Goal: Task Accomplishment & Management: Manage account settings

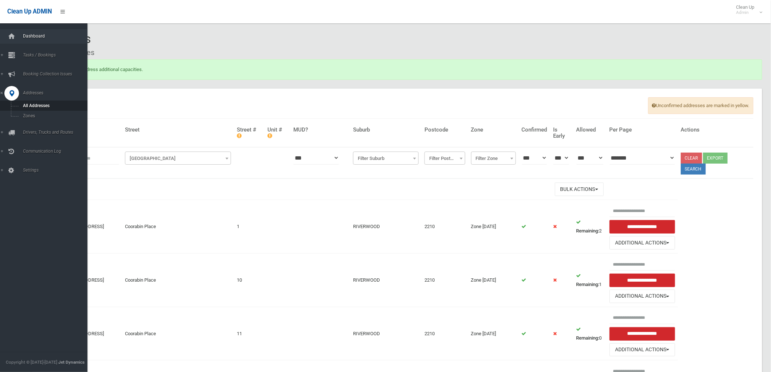
click at [26, 38] on span "Dashboard" at bounding box center [57, 36] width 73 height 5
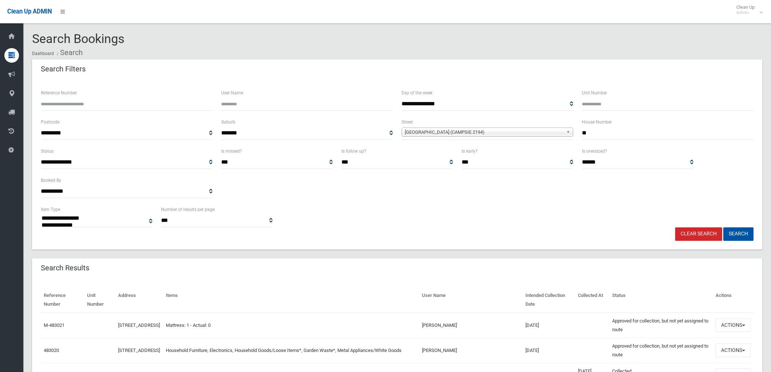
select select
click at [741, 232] on button "Search" at bounding box center [738, 233] width 30 height 13
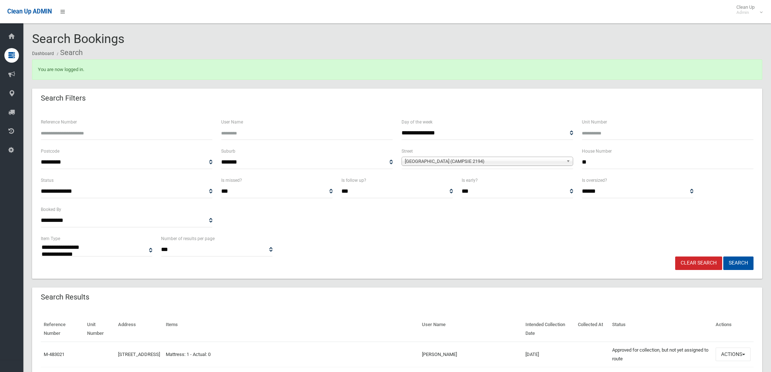
select select
click at [684, 258] on link "Clear Search" at bounding box center [698, 262] width 47 height 13
click at [620, 165] on input "**" at bounding box center [668, 162] width 172 height 13
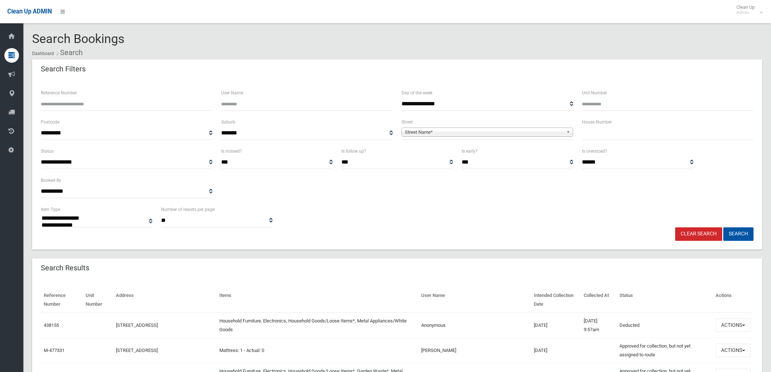
select select
click at [636, 129] on input "text" at bounding box center [668, 132] width 172 height 13
type input "*"
click at [553, 129] on span "Street Name*" at bounding box center [484, 132] width 158 height 9
type input "********"
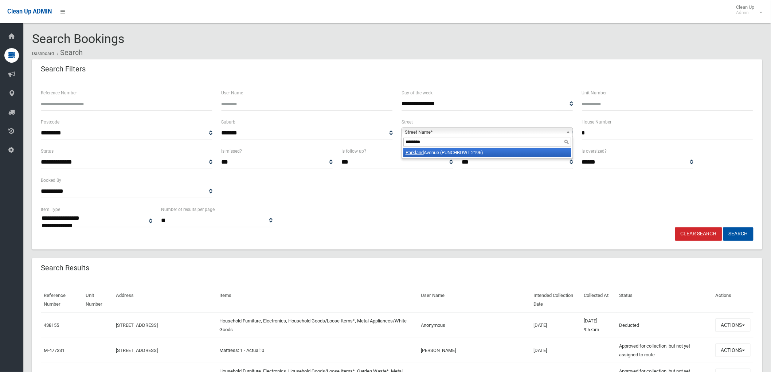
click at [520, 148] on div "********" at bounding box center [487, 142] width 171 height 12
click at [518, 153] on li "Parkland Avenue (PUNCHBOWL 2196)" at bounding box center [487, 152] width 168 height 9
click at [731, 228] on button "Search" at bounding box center [738, 233] width 30 height 13
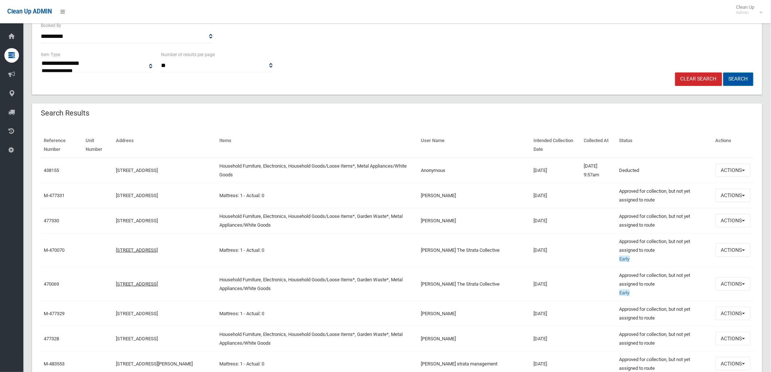
scroll to position [162, 0]
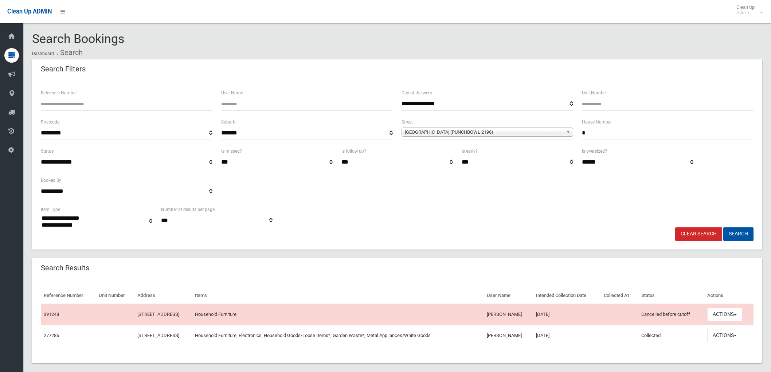
select select
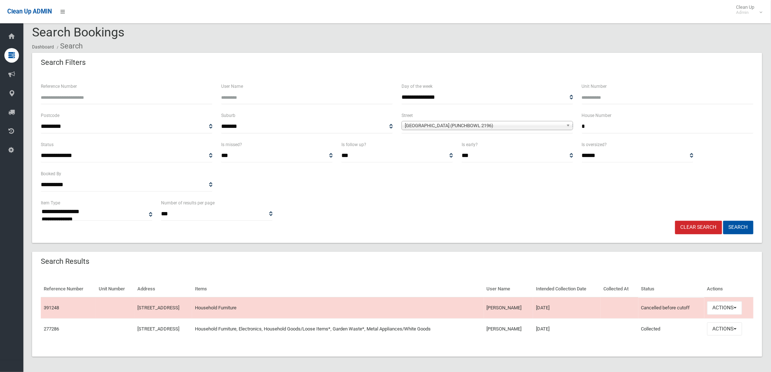
scroll to position [9, 0]
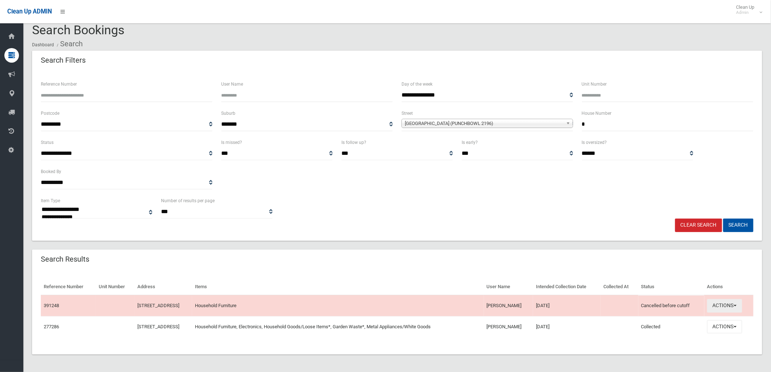
click at [736, 311] on button "Actions" at bounding box center [724, 305] width 35 height 13
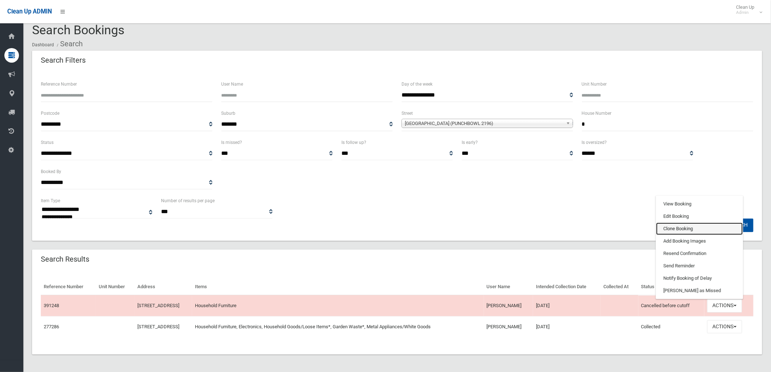
click at [691, 232] on link "Clone Booking" at bounding box center [699, 229] width 87 height 12
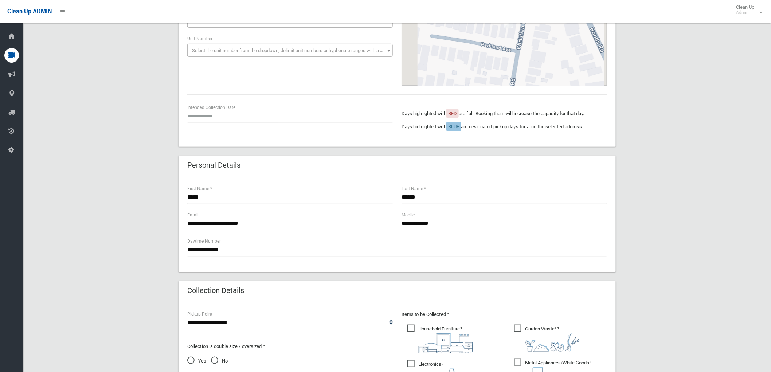
scroll to position [121, 0]
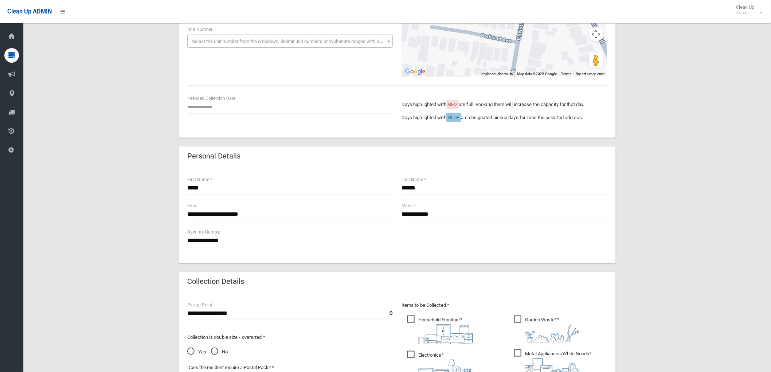
drag, startPoint x: 210, startPoint y: 94, endPoint x: 206, endPoint y: 107, distance: 14.5
click at [210, 95] on div "**********" at bounding box center [397, 47] width 437 height 179
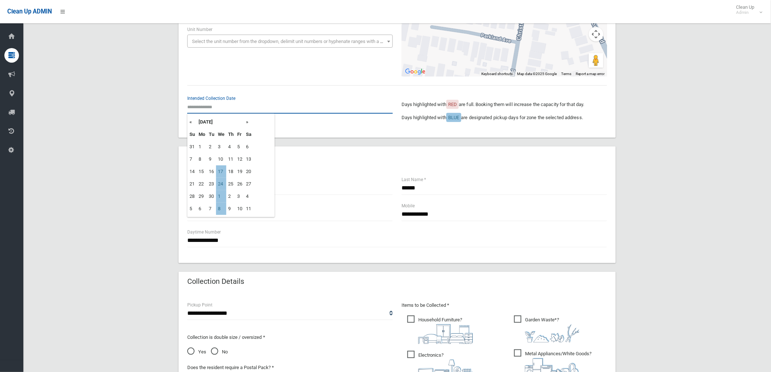
click at [206, 108] on input "text" at bounding box center [289, 106] width 205 height 13
click at [225, 172] on td "17" at bounding box center [221, 171] width 10 height 12
type input "**********"
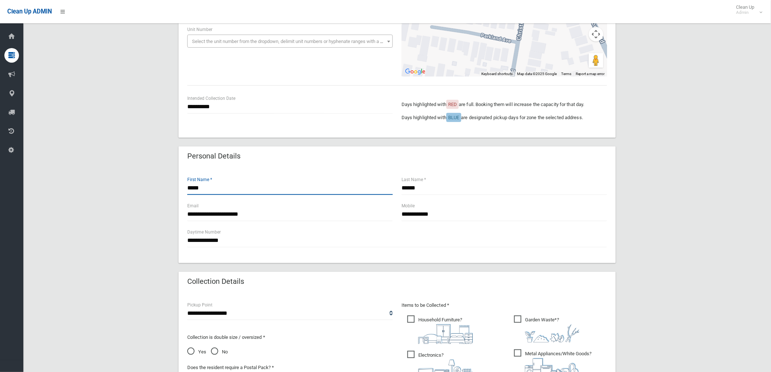
click at [237, 187] on input "*****" at bounding box center [289, 187] width 205 height 13
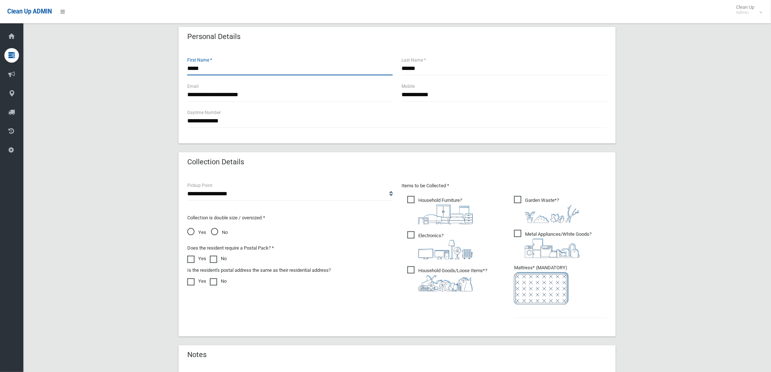
scroll to position [243, 0]
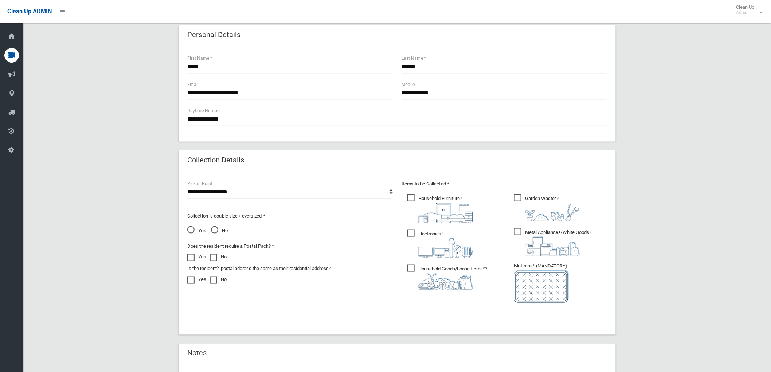
click at [523, 228] on span "Metal Appliances/White Goods ?" at bounding box center [552, 242] width 77 height 28
click at [401, 230] on div "Items to be Collected * Household Furniture ?" at bounding box center [504, 253] width 214 height 146
click at [409, 234] on span "Electronics ?" at bounding box center [440, 244] width 66 height 28
click at [412, 272] on span "Household Goods/Loose Items* ?" at bounding box center [447, 276] width 80 height 25
click at [552, 311] on input "text" at bounding box center [560, 309] width 93 height 13
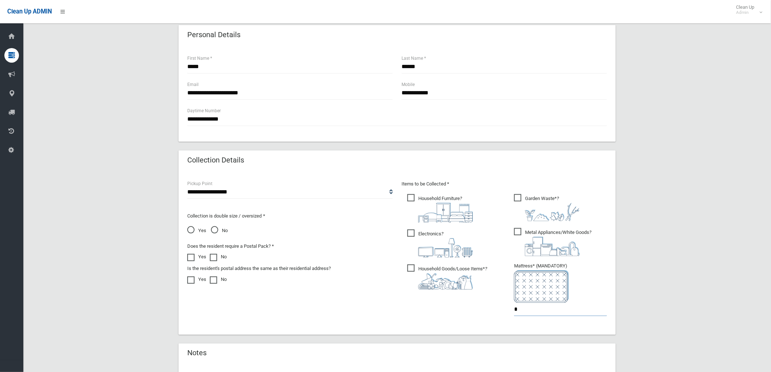
type input "*"
click at [420, 307] on div "Items to be Collected * Household Furniture ? *" at bounding box center [504, 253] width 214 height 146
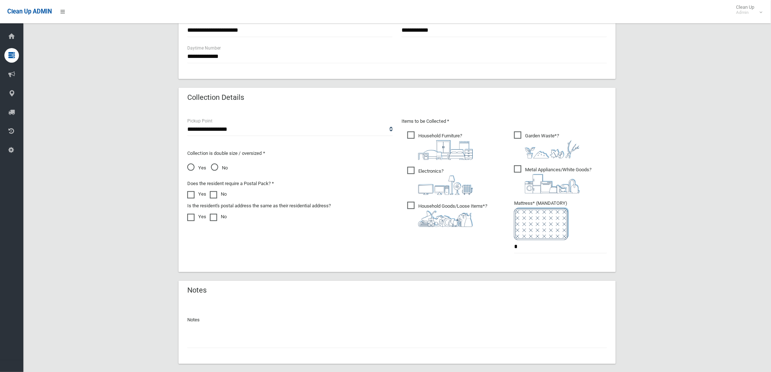
scroll to position [345, 0]
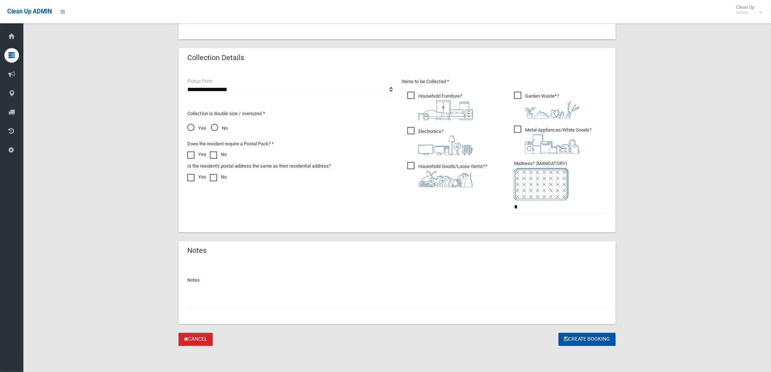
click at [268, 304] on input "text" at bounding box center [397, 301] width 420 height 13
click at [570, 339] on button "Create Booking" at bounding box center [586, 339] width 57 height 13
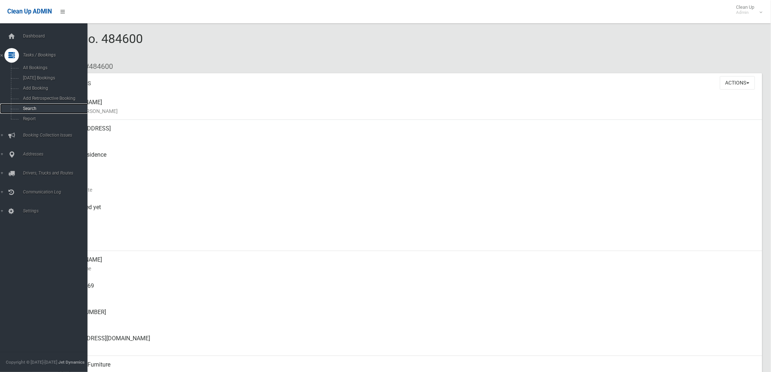
click at [19, 110] on link "Search" at bounding box center [47, 108] width 94 height 10
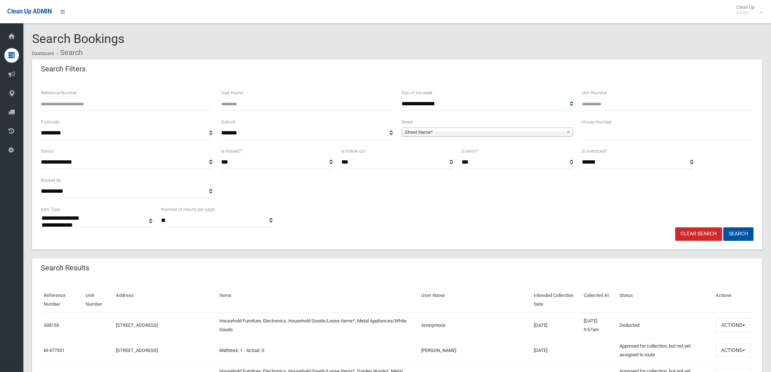
select select
click at [621, 133] on input "text" at bounding box center [668, 132] width 172 height 13
type input "**"
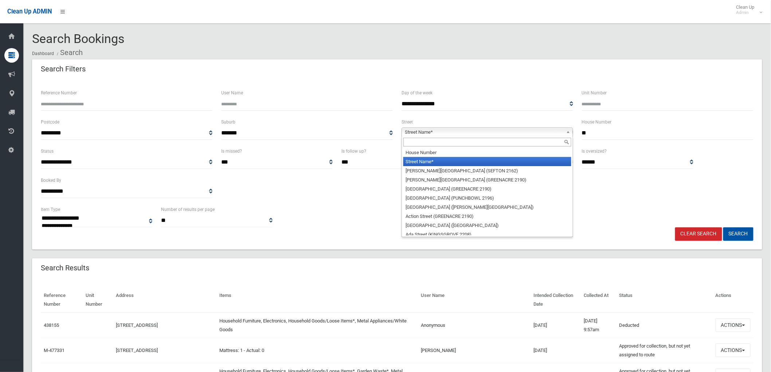
click at [562, 136] on div "Street Name* House Number Street Name* Abbott Avenue (SEFTON 2162) Abel Street …" at bounding box center [487, 132] width 172 height 9
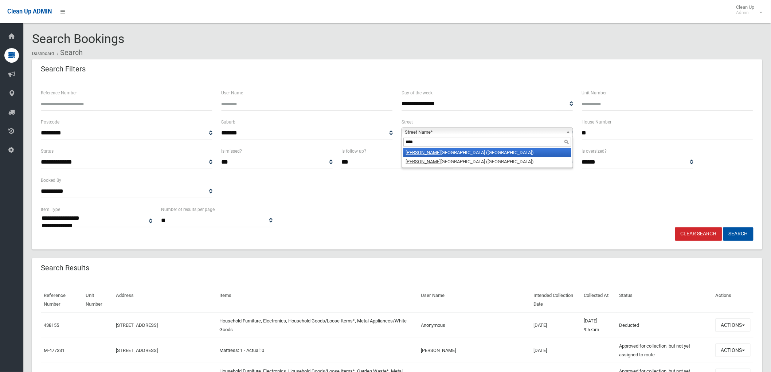
type input "****"
click at [442, 152] on li "Croy don Avenue (CROYDON PARK 2133)" at bounding box center [487, 152] width 168 height 9
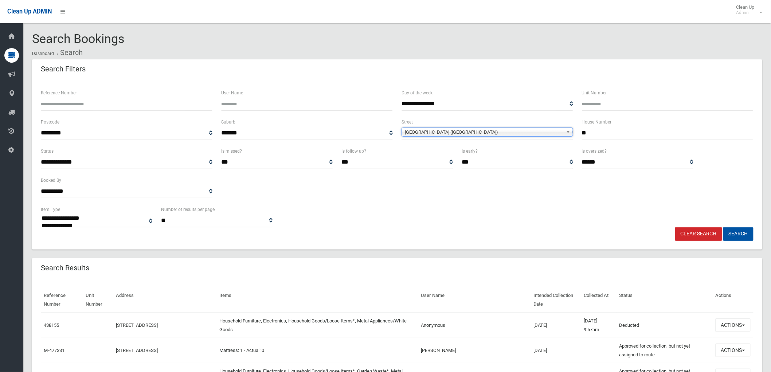
click at [516, 136] on span "Croydon Avenue (CROYDON PARK 2133)" at bounding box center [484, 132] width 158 height 9
type input "*******"
click at [480, 164] on li "Croydon Street (LAKEMBA 2195)" at bounding box center [487, 161] width 168 height 9
click at [733, 230] on button "Search" at bounding box center [738, 233] width 30 height 13
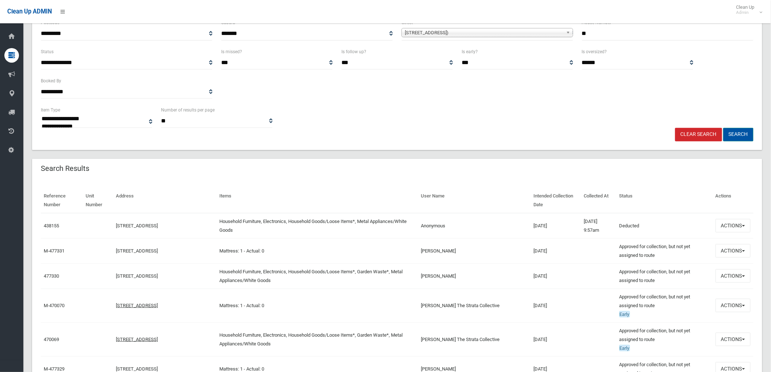
scroll to position [81, 0]
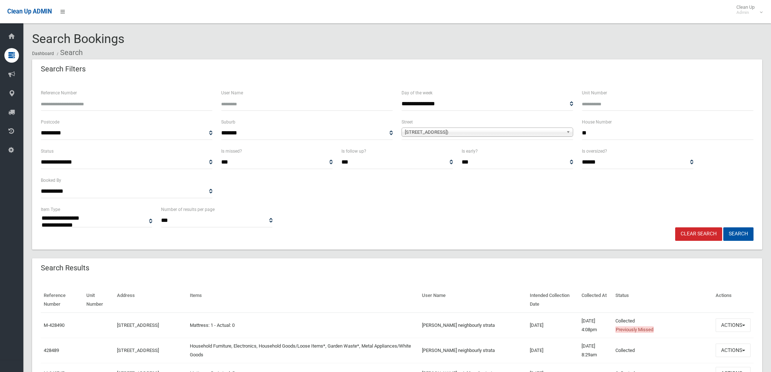
select select
click at [724, 328] on button "Actions" at bounding box center [732, 324] width 35 height 13
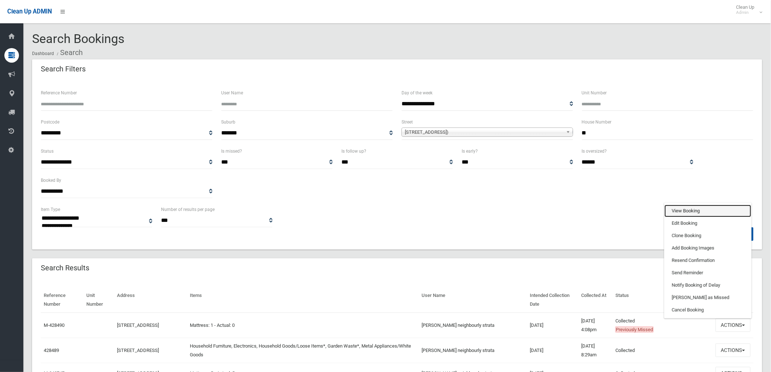
click at [705, 213] on link "View Booking" at bounding box center [707, 211] width 87 height 12
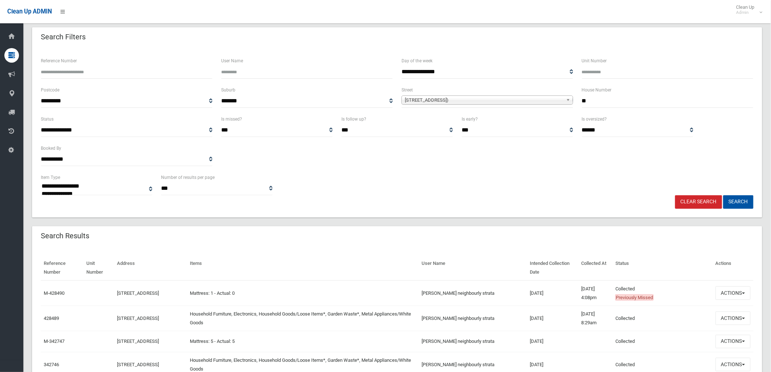
scroll to position [81, 0]
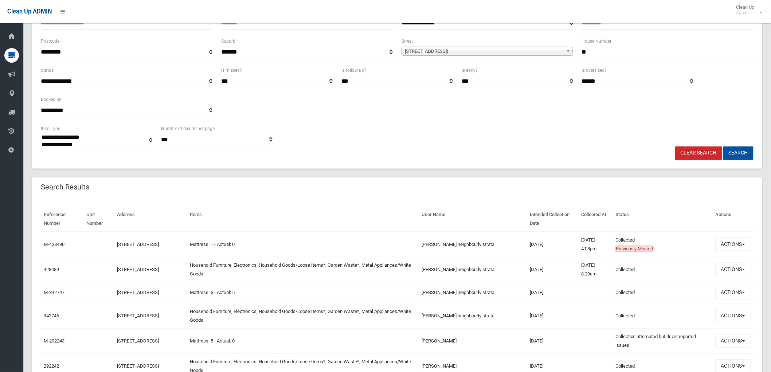
click at [730, 277] on td "Actions View Booking Edit Booking Clone Booking Add Booking Images Resend Confi…" at bounding box center [733, 269] width 41 height 25
click at [731, 273] on button "Actions" at bounding box center [732, 269] width 35 height 13
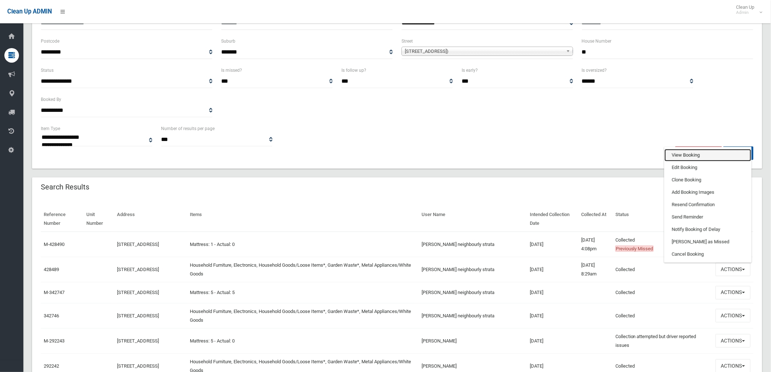
click at [698, 154] on link "View Booking" at bounding box center [707, 155] width 87 height 12
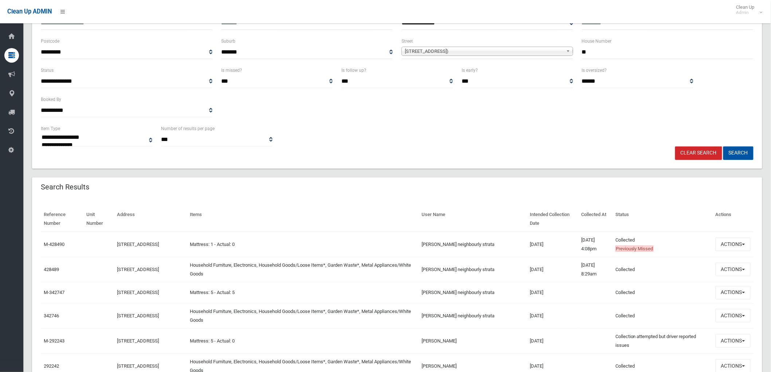
drag, startPoint x: 592, startPoint y: 50, endPoint x: 577, endPoint y: 50, distance: 14.6
click at [577, 50] on div "House Number **" at bounding box center [667, 51] width 180 height 29
type input "**"
click at [723, 146] on button "Search" at bounding box center [738, 152] width 30 height 13
drag, startPoint x: 616, startPoint y: 57, endPoint x: 516, endPoint y: 47, distance: 100.3
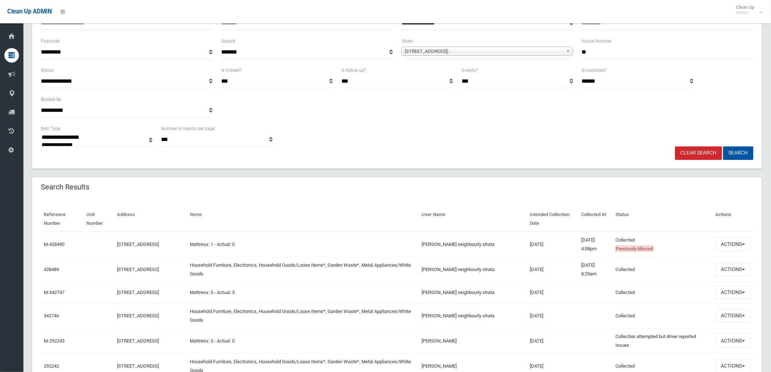
click at [516, 47] on div "**********" at bounding box center [396, 51] width 721 height 29
click at [741, 152] on button "Search" at bounding box center [738, 152] width 30 height 13
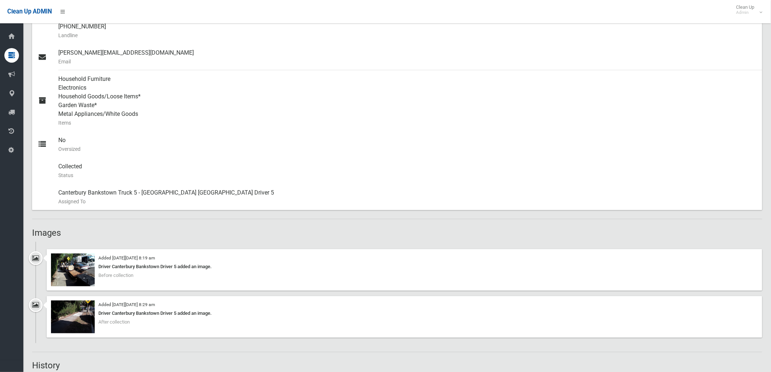
scroll to position [324, 0]
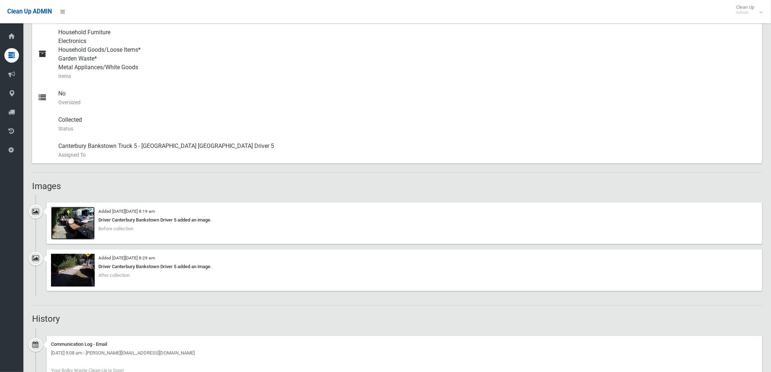
click at [75, 235] on img at bounding box center [73, 223] width 44 height 33
click at [82, 232] on img at bounding box center [73, 223] width 44 height 33
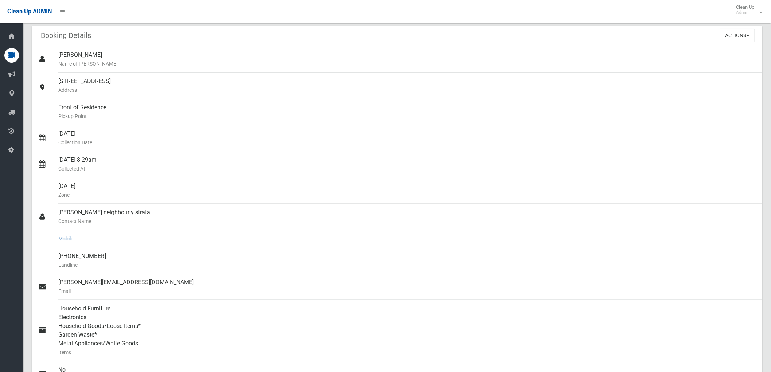
scroll to position [202, 0]
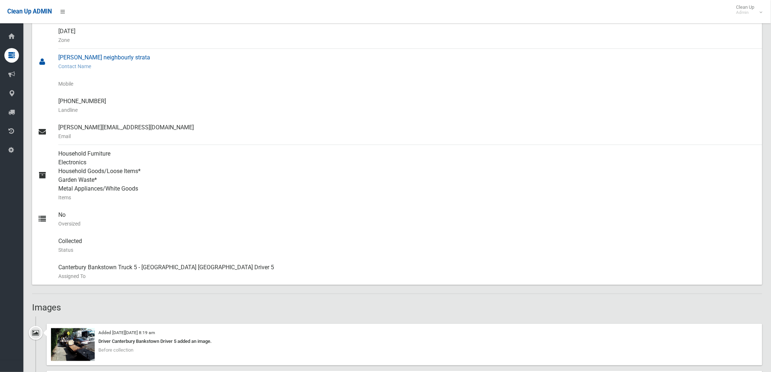
drag, startPoint x: 60, startPoint y: 57, endPoint x: 145, endPoint y: 67, distance: 85.1
click at [145, 67] on link "[PERSON_NAME] neighbourly strata Contact Name" at bounding box center [397, 62] width 730 height 26
click at [145, 67] on small "Contact Name" at bounding box center [407, 66] width 698 height 9
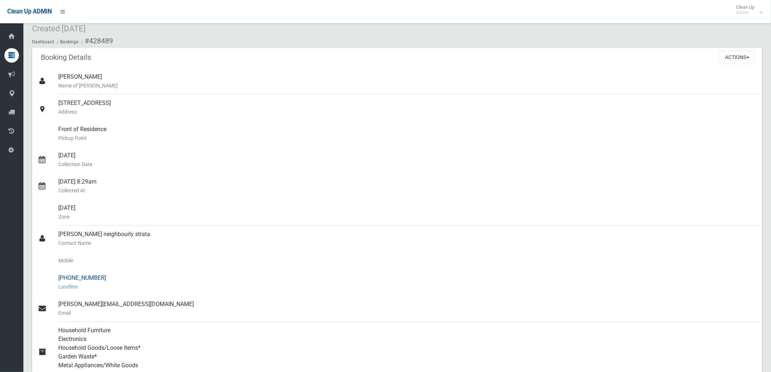
scroll to position [0, 0]
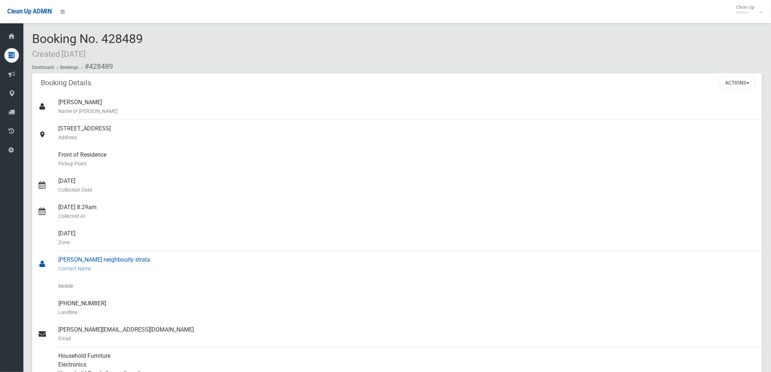
drag, startPoint x: 137, startPoint y: 258, endPoint x: 34, endPoint y: 256, distance: 102.4
click at [34, 256] on link "[PERSON_NAME] neighbourly strata Contact Name" at bounding box center [397, 264] width 730 height 26
click at [151, 257] on div "[PERSON_NAME] neighbourly strata Contact Name" at bounding box center [407, 264] width 698 height 26
drag, startPoint x: 143, startPoint y: 260, endPoint x: 56, endPoint y: 260, distance: 87.4
click at [56, 260] on link "[PERSON_NAME] neighbourly strata Contact Name" at bounding box center [397, 264] width 730 height 26
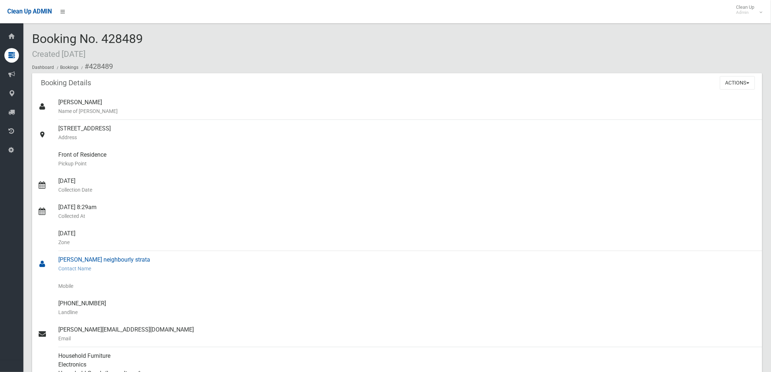
click at [141, 261] on div "[PERSON_NAME] neighbourly strata Contact Name" at bounding box center [407, 264] width 698 height 26
drag, startPoint x: 60, startPoint y: 128, endPoint x: 180, endPoint y: 128, distance: 119.5
click at [180, 128] on div "[STREET_ADDRESS] Address" at bounding box center [407, 133] width 698 height 26
click at [735, 85] on button "Actions" at bounding box center [737, 82] width 35 height 13
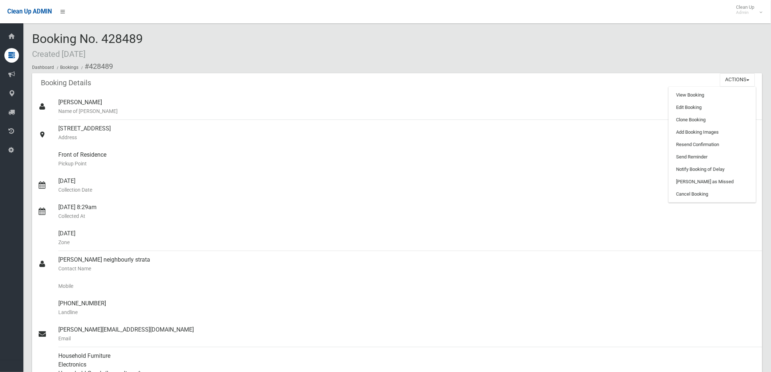
click at [374, 77] on div "Booking Details Actions View Booking Edit Booking Clone Booking Add Booking Ima…" at bounding box center [397, 83] width 730 height 20
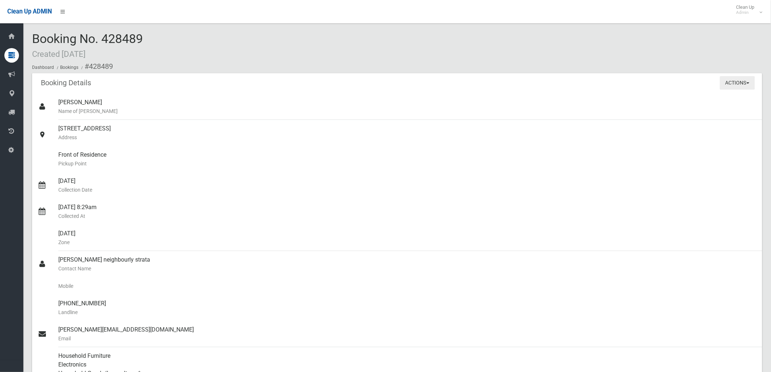
click at [747, 82] on button "Actions" at bounding box center [737, 82] width 35 height 13
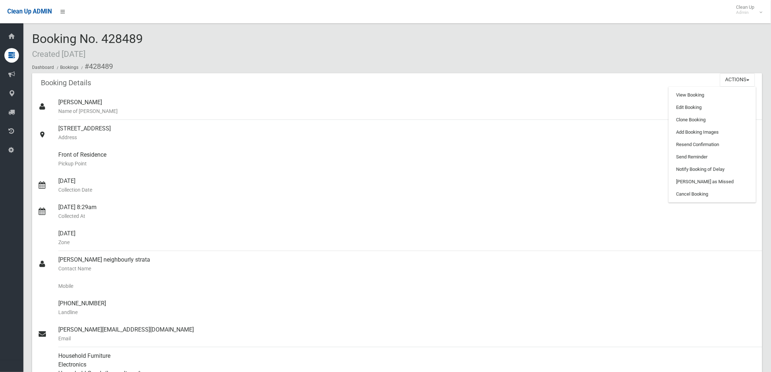
click at [579, 55] on div "Booking No. 428489 Created 05/12/2024 Dashboard Bookings #428489" at bounding box center [397, 52] width 730 height 41
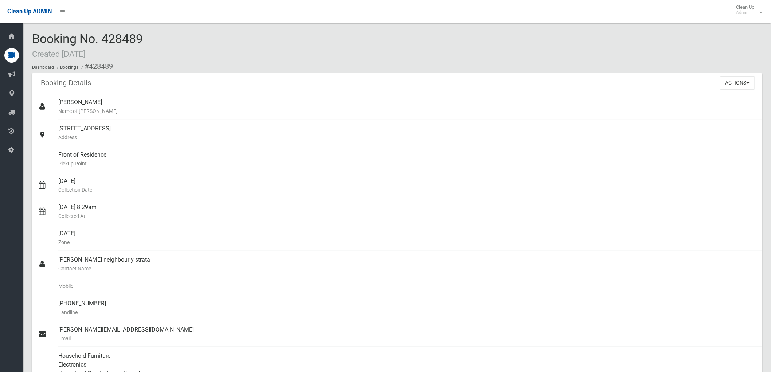
drag, startPoint x: 105, startPoint y: 36, endPoint x: 175, endPoint y: 43, distance: 70.3
click at [183, 43] on div "Booking No. 428489 Created 05/12/2024 Dashboard Bookings #428489" at bounding box center [397, 52] width 730 height 41
click at [175, 43] on div "Booking No. 428489 Created 05/12/2024 Dashboard Bookings #428489" at bounding box center [397, 52] width 730 height 41
drag, startPoint x: 101, startPoint y: 34, endPoint x: 166, endPoint y: 34, distance: 65.2
click at [168, 35] on div "Booking No. 428489 Created 05/12/2024 Dashboard Bookings #428489" at bounding box center [397, 52] width 730 height 41
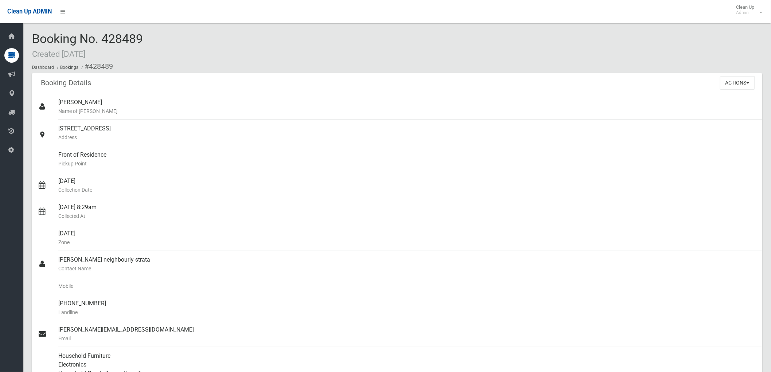
click at [164, 34] on div "Booking No. 428489 Created 05/12/2024 Dashboard Bookings #428489" at bounding box center [397, 52] width 730 height 41
drag, startPoint x: 154, startPoint y: 38, endPoint x: 34, endPoint y: 35, distance: 120.3
click at [34, 35] on div "Booking No. 428489 Created 05/12/2024 Dashboard Bookings #428489" at bounding box center [397, 52] width 730 height 41
click at [34, 35] on span "Booking No. 428489 Created 05/12/2024" at bounding box center [87, 45] width 111 height 28
drag, startPoint x: 34, startPoint y: 35, endPoint x: 134, endPoint y: 42, distance: 100.4
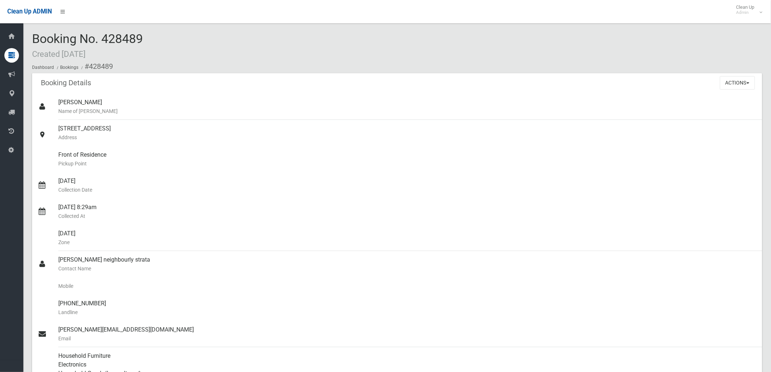
click at [134, 42] on span "Booking No. 428489 Created 05/12/2024" at bounding box center [87, 45] width 111 height 28
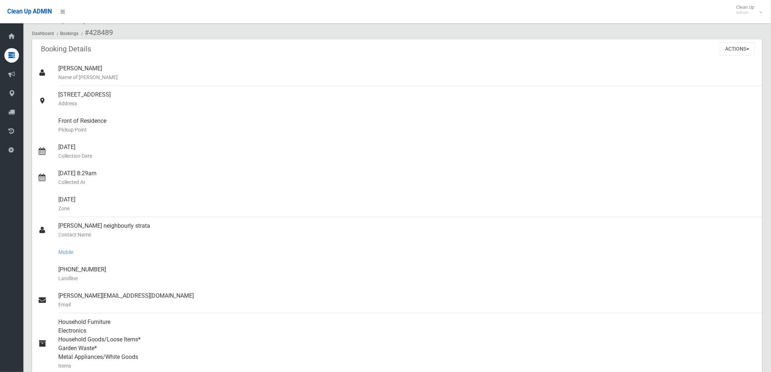
scroll to position [121, 0]
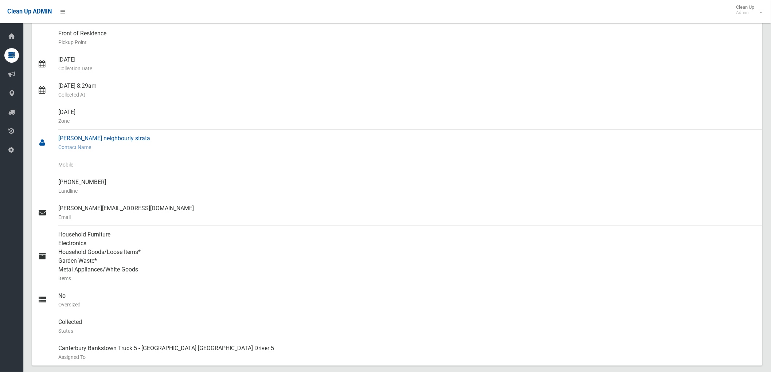
drag, startPoint x: 59, startPoint y: 136, endPoint x: 129, endPoint y: 136, distance: 69.9
click at [129, 136] on div "Shalini neighbourly strata Contact Name" at bounding box center [407, 143] width 698 height 26
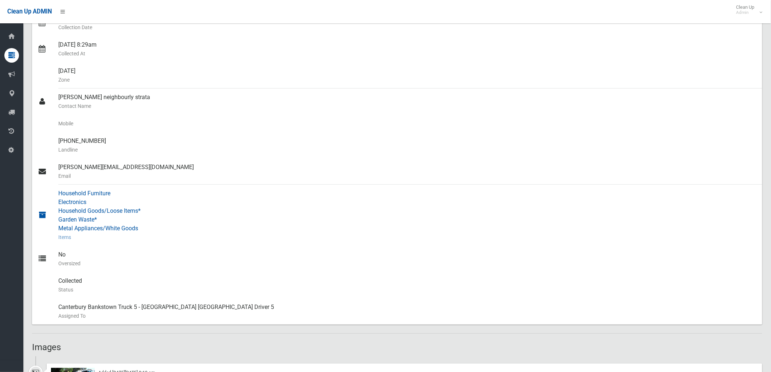
scroll to position [162, 0]
drag, startPoint x: 77, startPoint y: 98, endPoint x: 132, endPoint y: 99, distance: 55.4
click at [132, 99] on div "Shalini neighbourly strata Contact Name" at bounding box center [407, 102] width 698 height 26
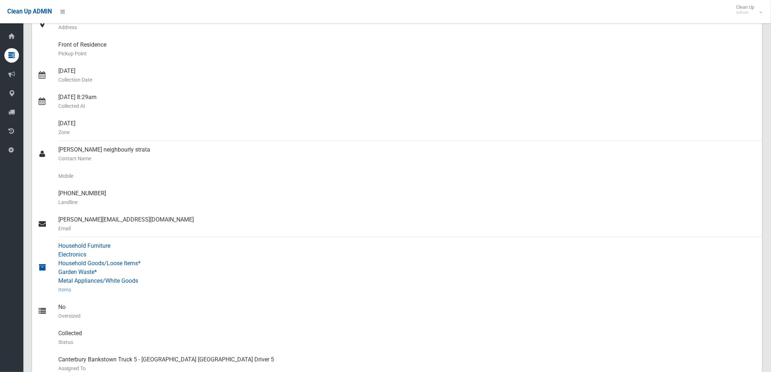
scroll to position [0, 0]
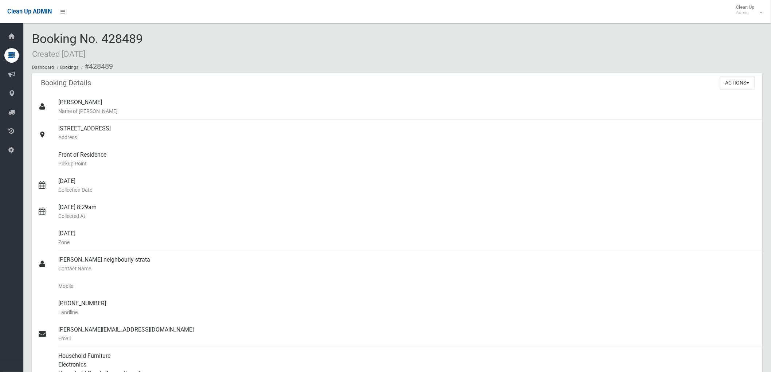
drag, startPoint x: 108, startPoint y: 38, endPoint x: 150, endPoint y: 38, distance: 41.9
click at [152, 38] on div "Booking No. 428489 Created 05/12/2024 Dashboard Bookings #428489" at bounding box center [397, 52] width 730 height 41
click at [103, 35] on span "Booking No. 428489 Created 05/12/2024" at bounding box center [87, 45] width 111 height 28
drag, startPoint x: 103, startPoint y: 35, endPoint x: 157, endPoint y: 35, distance: 53.9
click at [157, 35] on div "Booking No. 428489 Created 05/12/2024 Dashboard Bookings #428489" at bounding box center [397, 52] width 730 height 41
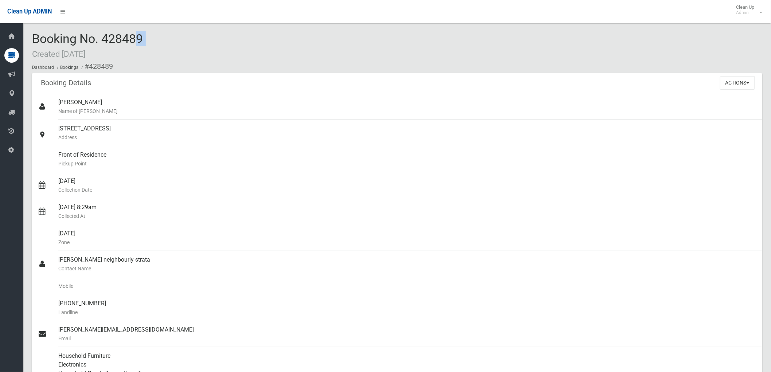
copy span "428489"
click at [724, 79] on button "Actions" at bounding box center [737, 82] width 35 height 13
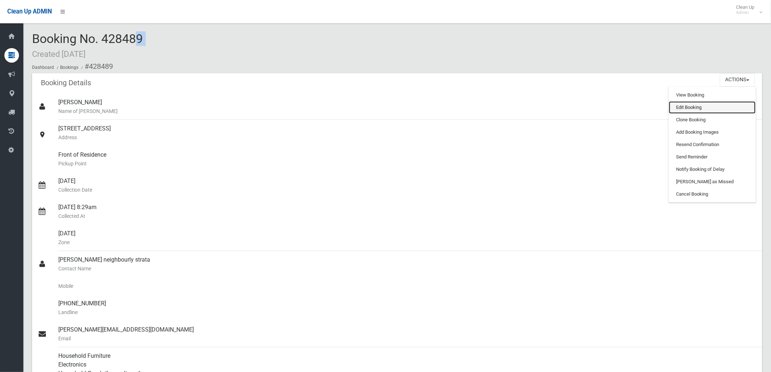
click at [721, 109] on link "Edit Booking" at bounding box center [712, 107] width 87 height 12
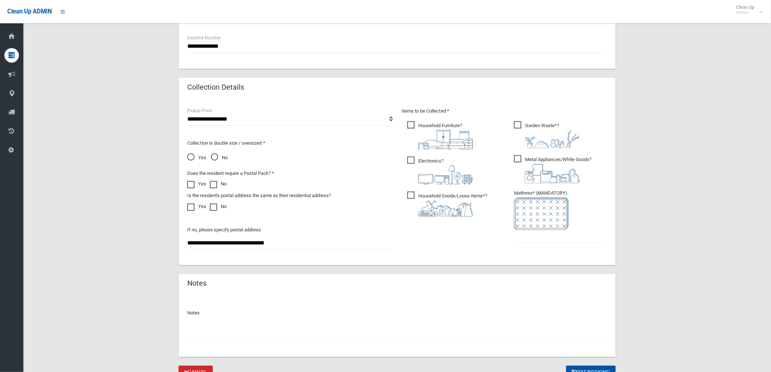
scroll to position [348, 0]
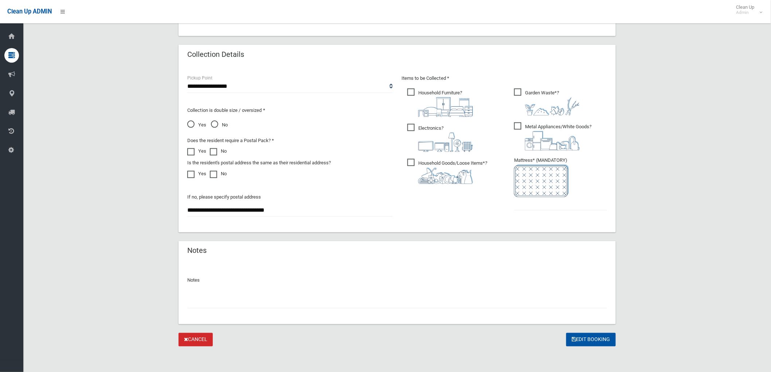
click at [415, 301] on input "text" at bounding box center [397, 301] width 420 height 13
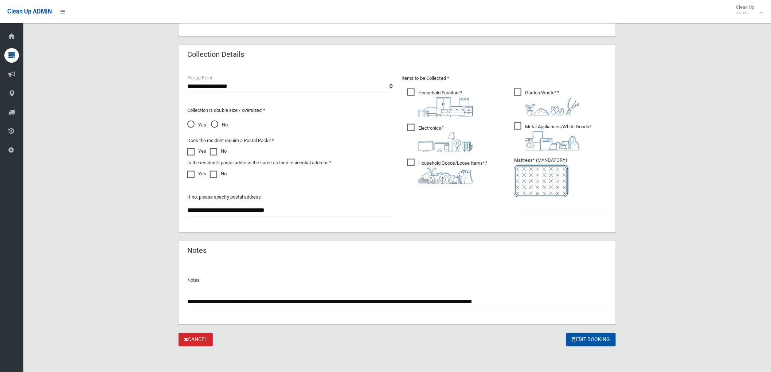
click at [533, 304] on input "**********" at bounding box center [397, 301] width 420 height 13
click at [551, 299] on input "**********" at bounding box center [397, 301] width 420 height 13
type input "**********"
click at [596, 340] on button "Edit Booking" at bounding box center [591, 339] width 50 height 13
type input "*"
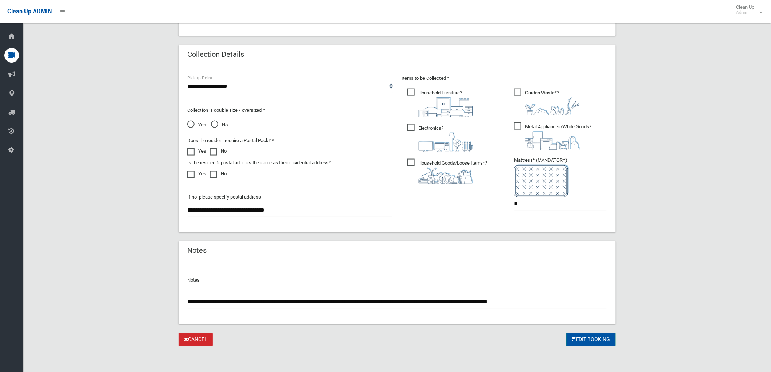
click at [595, 337] on button "Edit Booking" at bounding box center [591, 339] width 50 height 13
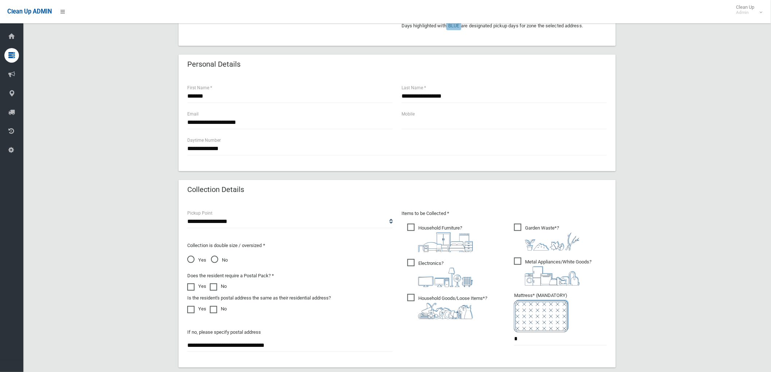
scroll to position [146, 0]
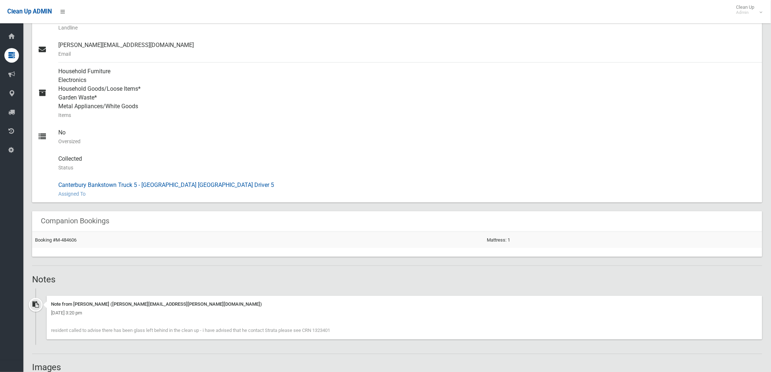
scroll to position [324, 0]
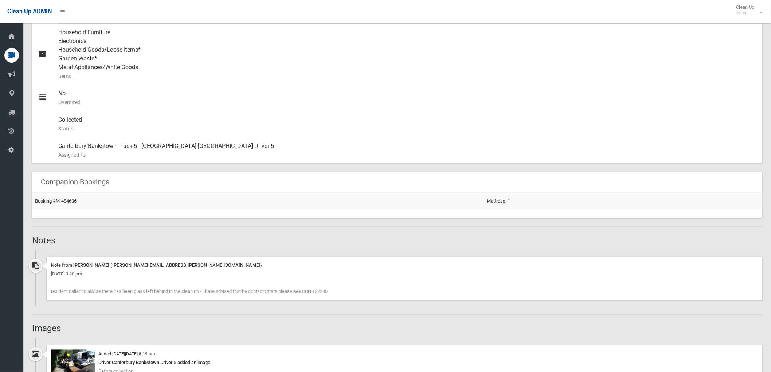
click at [338, 290] on div "Note from [PERSON_NAME] ([PERSON_NAME][EMAIL_ADDRESS][PERSON_NAME][DOMAIN_NAME]…" at bounding box center [404, 279] width 715 height 44
drag, startPoint x: 338, startPoint y: 290, endPoint x: 50, endPoint y: 286, distance: 287.8
click at [50, 286] on div "Note from [PERSON_NAME] ([PERSON_NAME][EMAIL_ADDRESS][PERSON_NAME][DOMAIN_NAME]…" at bounding box center [404, 279] width 715 height 44
copy div "resident called to advise there has been glass left behind in the clean up - i …"
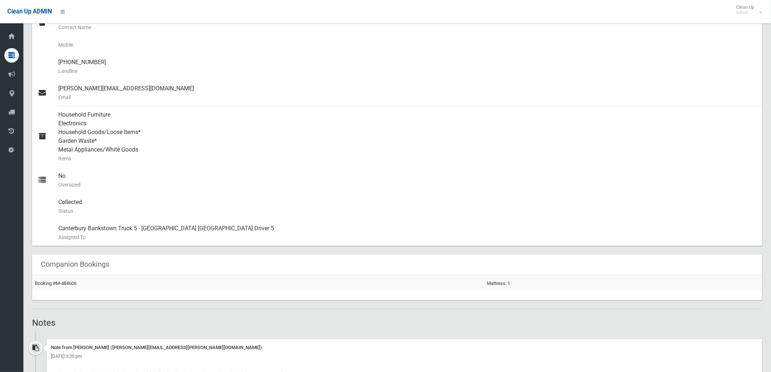
scroll to position [81, 0]
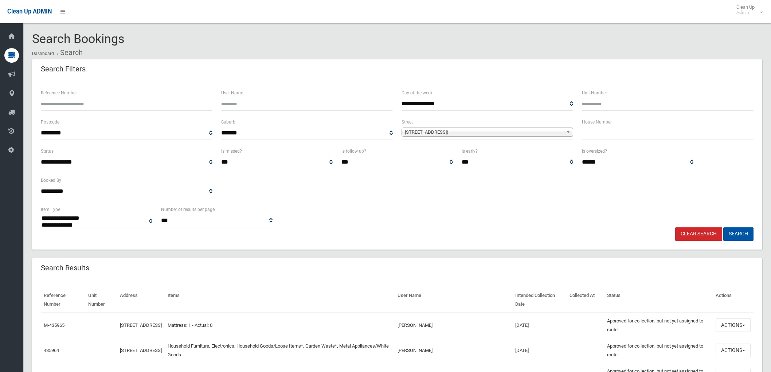
select select
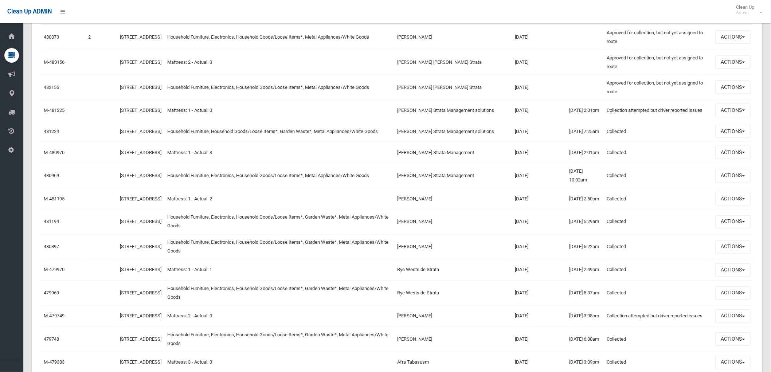
scroll to position [364, 0]
drag, startPoint x: 62, startPoint y: 189, endPoint x: 45, endPoint y: 188, distance: 17.1
click at [45, 188] on td "480969" at bounding box center [63, 174] width 44 height 25
copy link "480969"
click at [51, 177] on link "480969" at bounding box center [51, 174] width 15 height 5
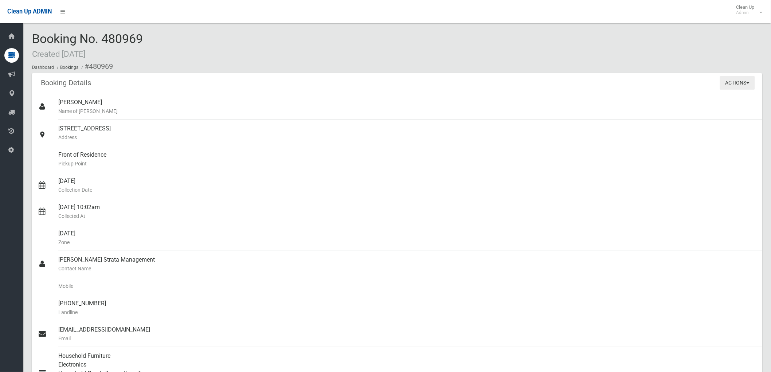
click at [742, 80] on button "Actions" at bounding box center [737, 82] width 35 height 13
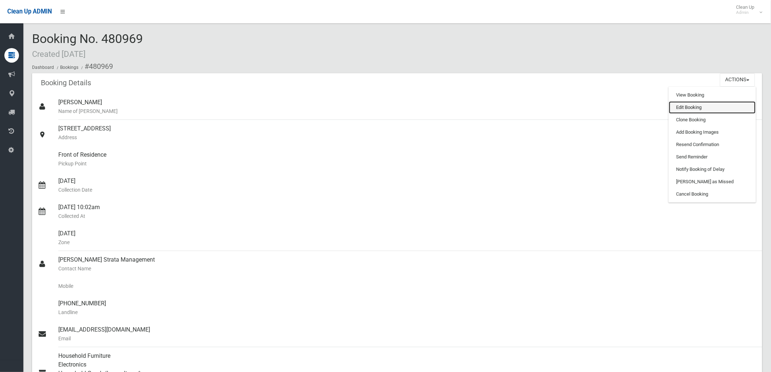
click at [723, 107] on link "Edit Booking" at bounding box center [712, 107] width 87 height 12
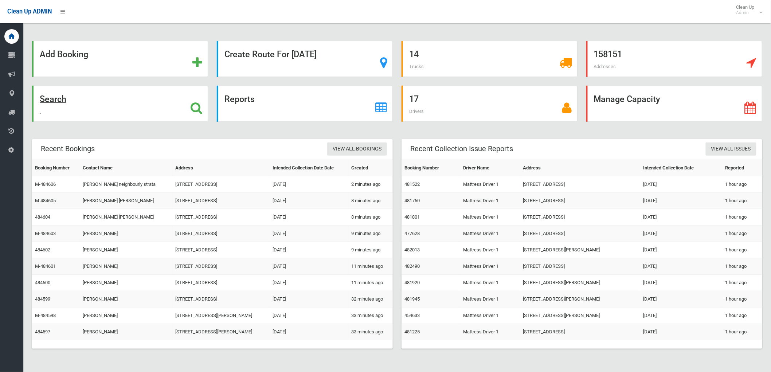
click at [85, 102] on div "Search" at bounding box center [120, 104] width 176 height 36
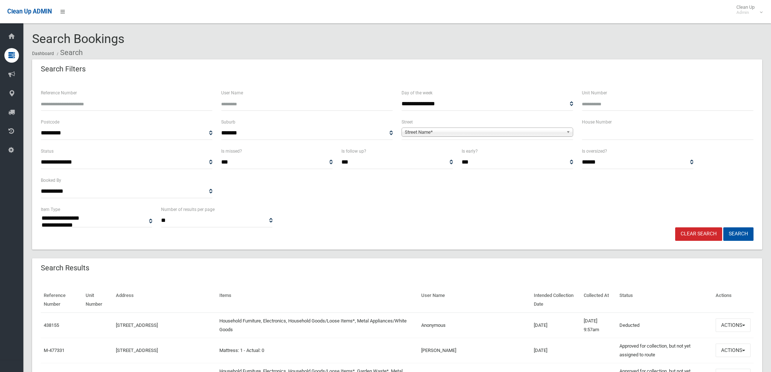
select select
click at [126, 105] on input "Reference Number" at bounding box center [127, 103] width 172 height 13
type input "******"
click at [723, 227] on button "Search" at bounding box center [738, 233] width 30 height 13
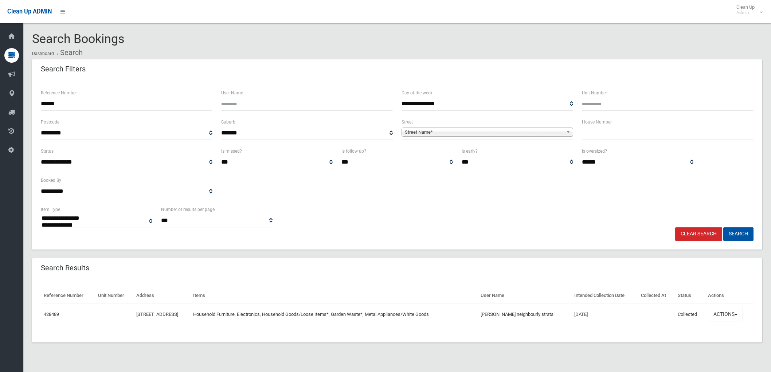
select select
click at [723, 316] on button "Actions" at bounding box center [725, 314] width 35 height 13
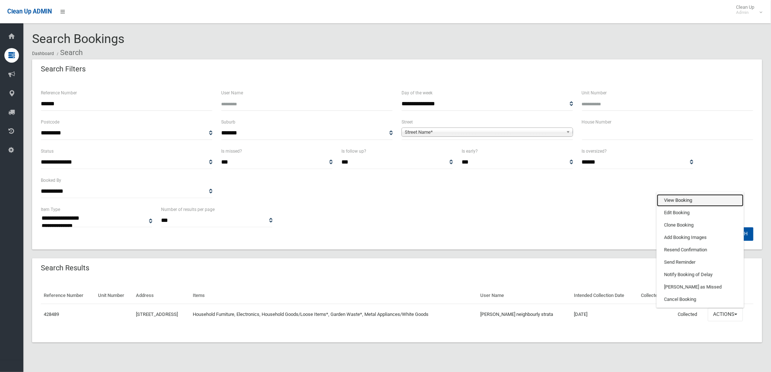
click at [680, 196] on link "View Booking" at bounding box center [700, 200] width 87 height 12
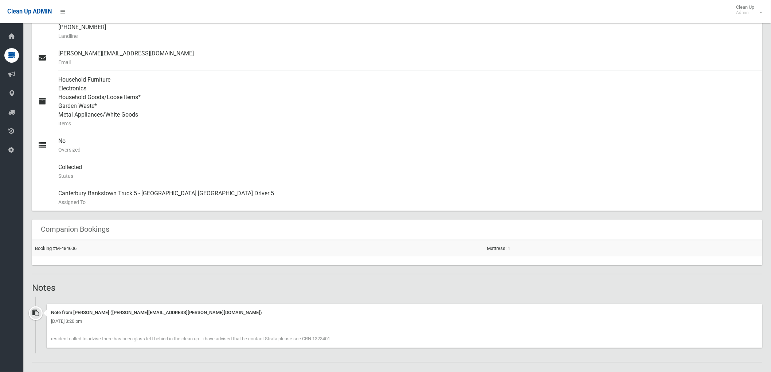
scroll to position [283, 0]
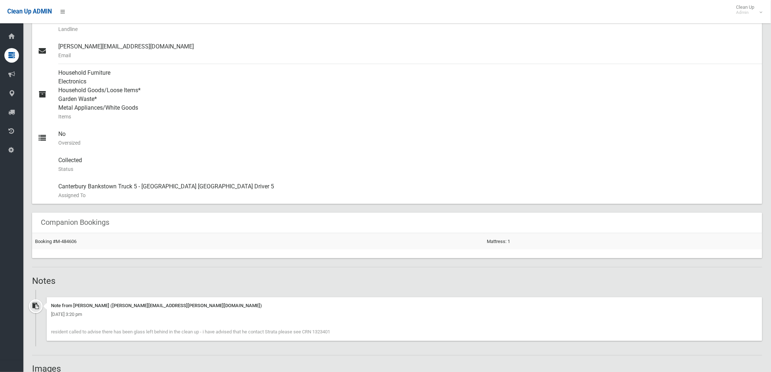
drag, startPoint x: 50, startPoint y: 334, endPoint x: 338, endPoint y: 334, distance: 288.5
click at [339, 336] on div "Note from [PERSON_NAME] ([PERSON_NAME][EMAIL_ADDRESS][PERSON_NAME][DOMAIN_NAME]…" at bounding box center [404, 319] width 715 height 44
copy span "resident called to advise there has been glass left behind in the clean up - i …"
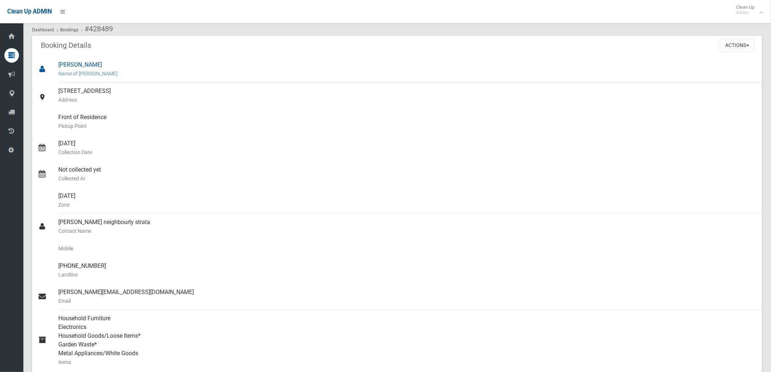
scroll to position [0, 0]
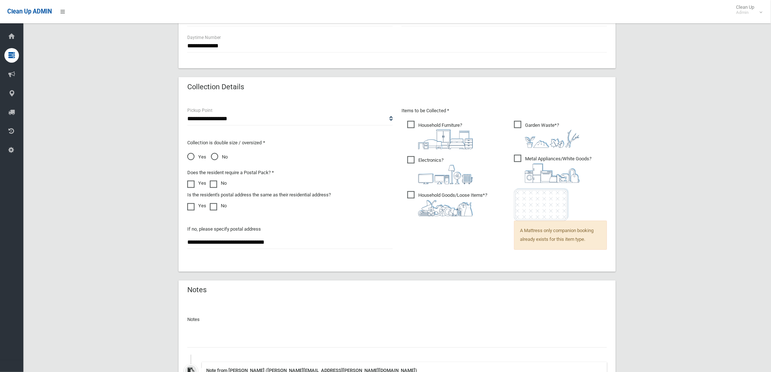
scroll to position [486, 0]
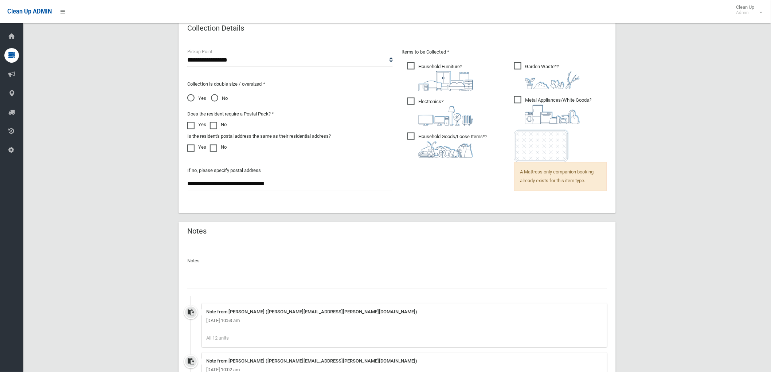
drag, startPoint x: 408, startPoint y: 265, endPoint x: 410, endPoint y: 284, distance: 19.0
click at [411, 270] on div "Notes Note from [PERSON_NAME] ([PERSON_NAME][EMAIL_ADDRESS][PERSON_NAME][DOMAIN…" at bounding box center [397, 326] width 420 height 151
click at [407, 290] on div "Notes Note from [PERSON_NAME] ([PERSON_NAME][EMAIL_ADDRESS][PERSON_NAME][DOMAIN…" at bounding box center [397, 326] width 420 height 151
click at [407, 283] on input "text" at bounding box center [397, 282] width 420 height 13
paste input "**********"
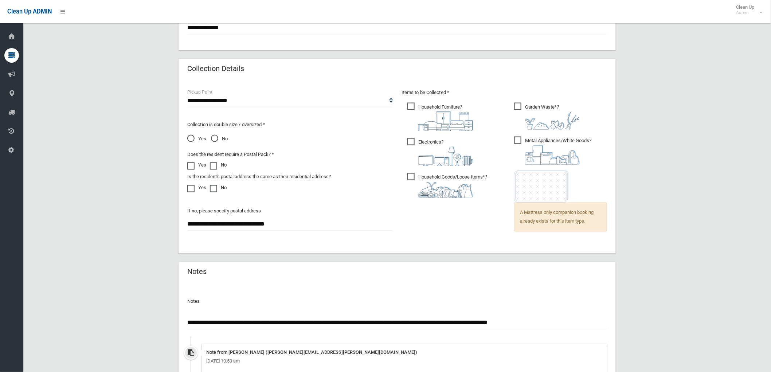
scroll to position [579, 0]
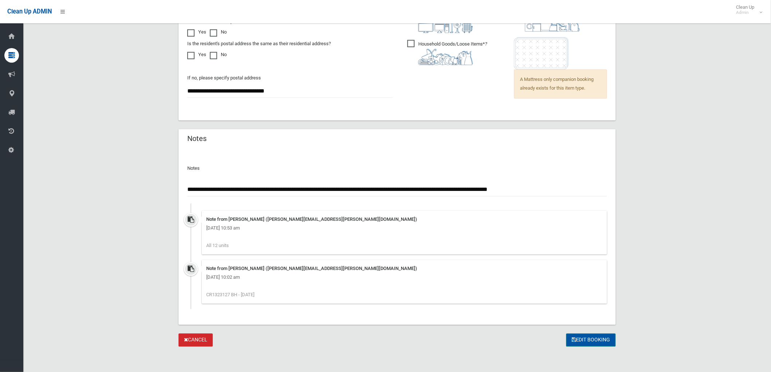
type input "**********"
click at [595, 339] on button "Edit Booking" at bounding box center [591, 339] width 50 height 13
